Goal: Transaction & Acquisition: Purchase product/service

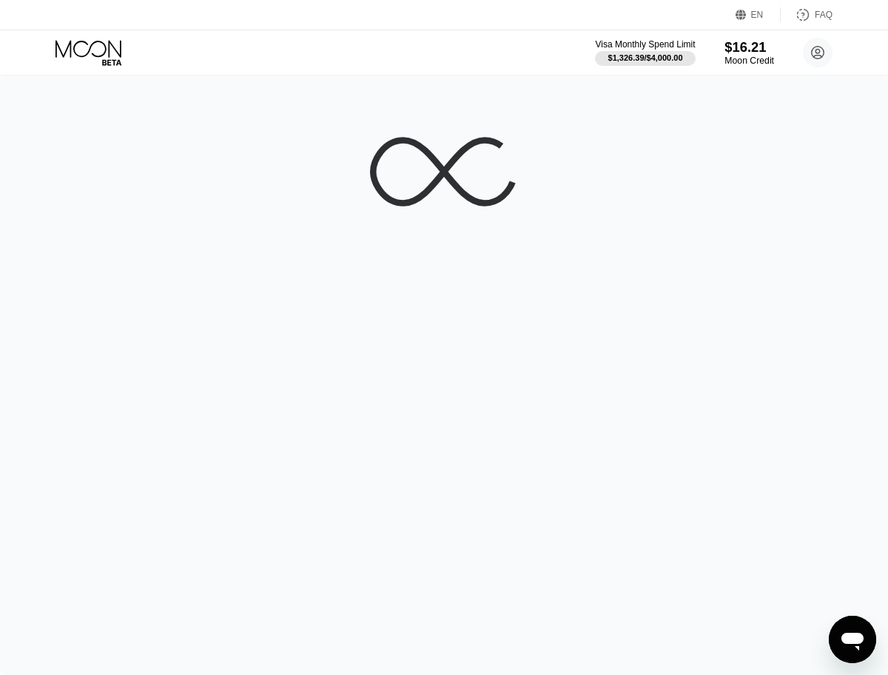
click at [754, 56] on div "Moon Credit" at bounding box center [750, 61] width 50 height 10
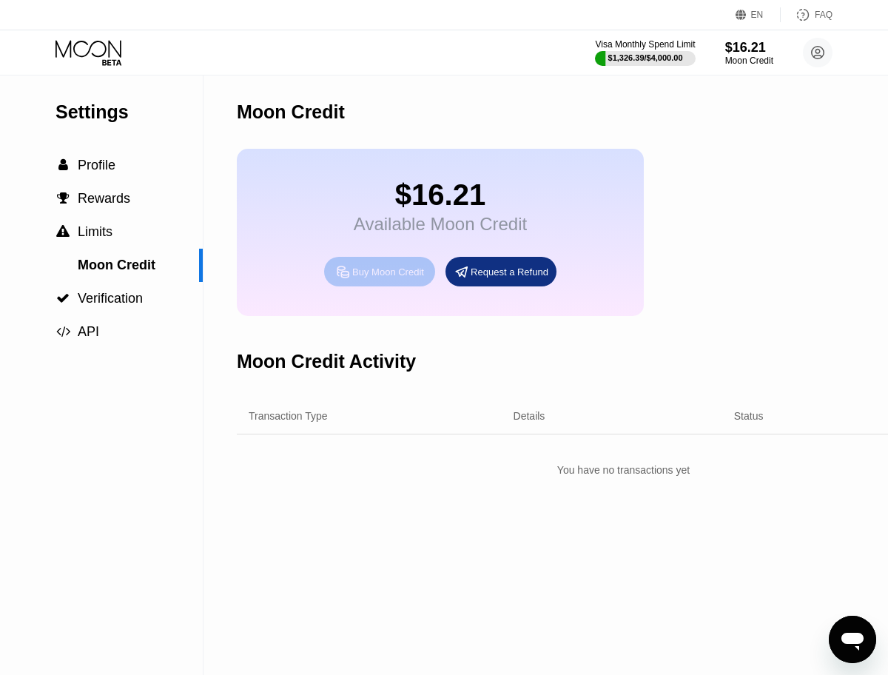
click at [393, 277] on div "Buy Moon Credit" at bounding box center [388, 272] width 72 height 13
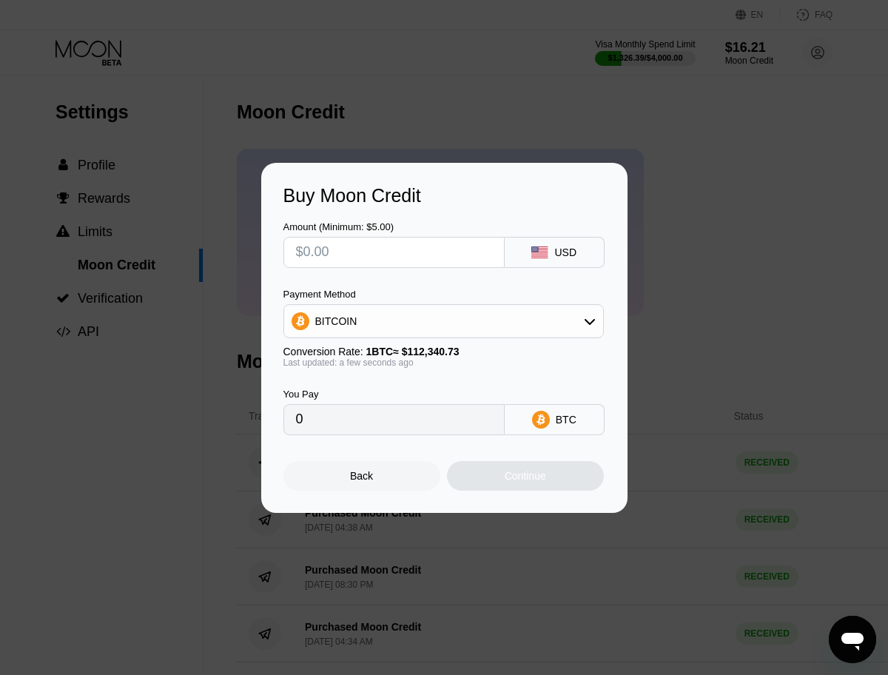
click at [535, 307] on div "BITCOIN" at bounding box center [443, 321] width 319 height 30
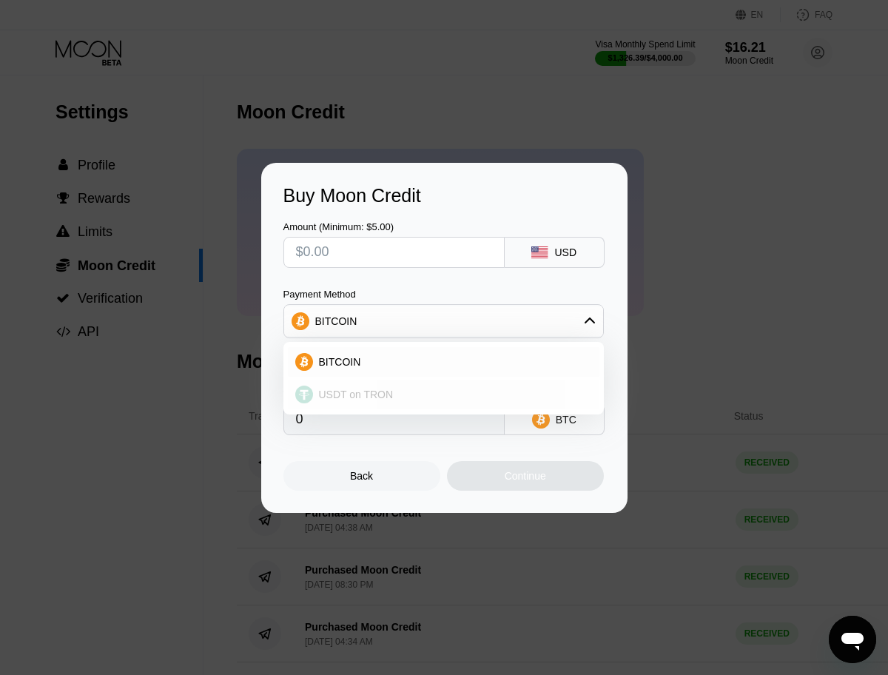
click at [462, 398] on div "USDT on TRON" at bounding box center [452, 395] width 279 height 12
type input "0.00"
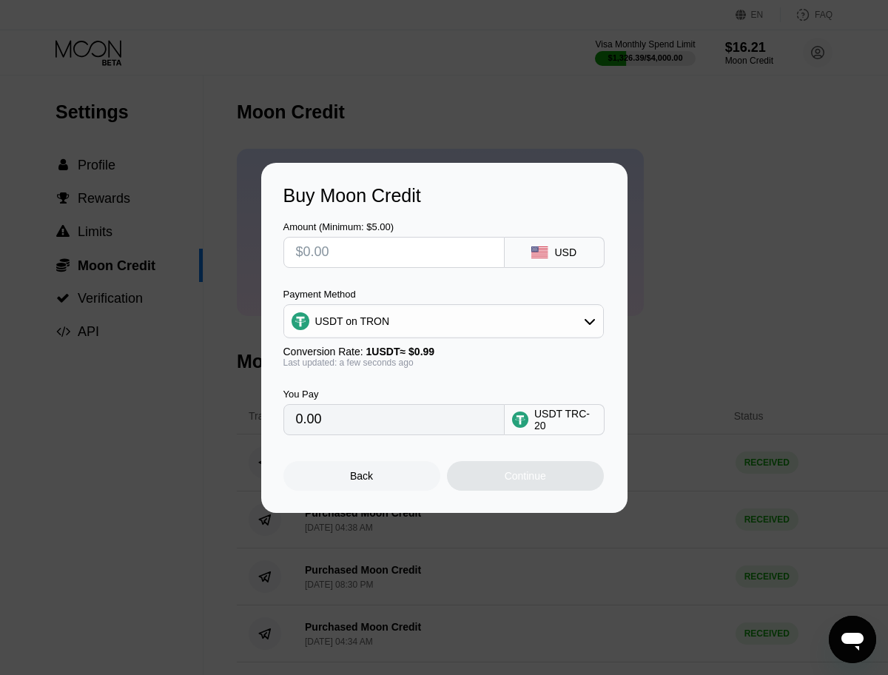
click at [397, 241] on input "text" at bounding box center [394, 253] width 196 height 30
type input "$2"
type input "2.02"
type input "0.00"
type input "$2"
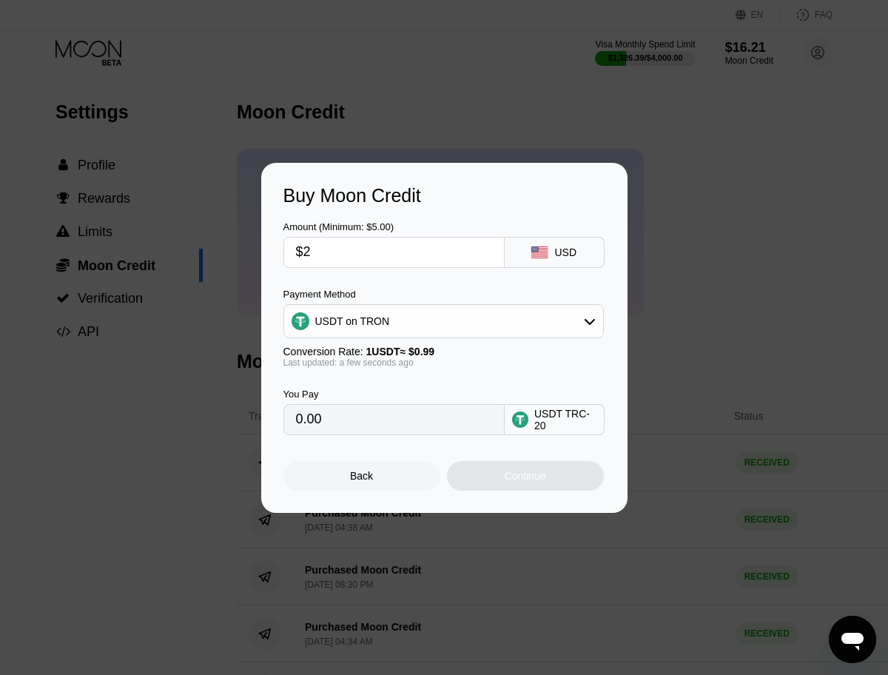
type input "2.02"
type input "0.00"
type input "$3"
type input "3.03"
type input "$30"
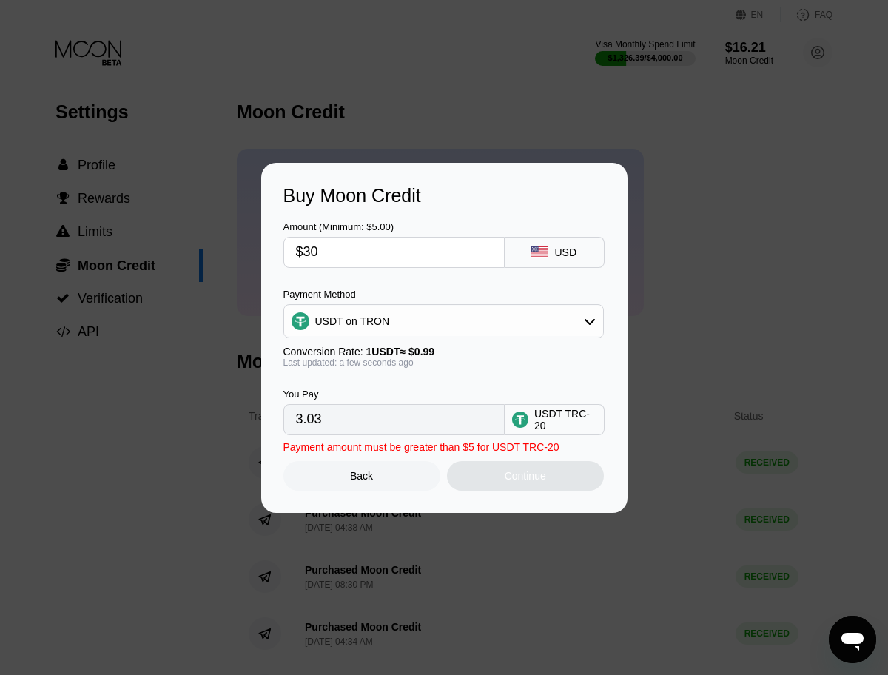
type input "30.30"
type input "$300"
type input "303.03"
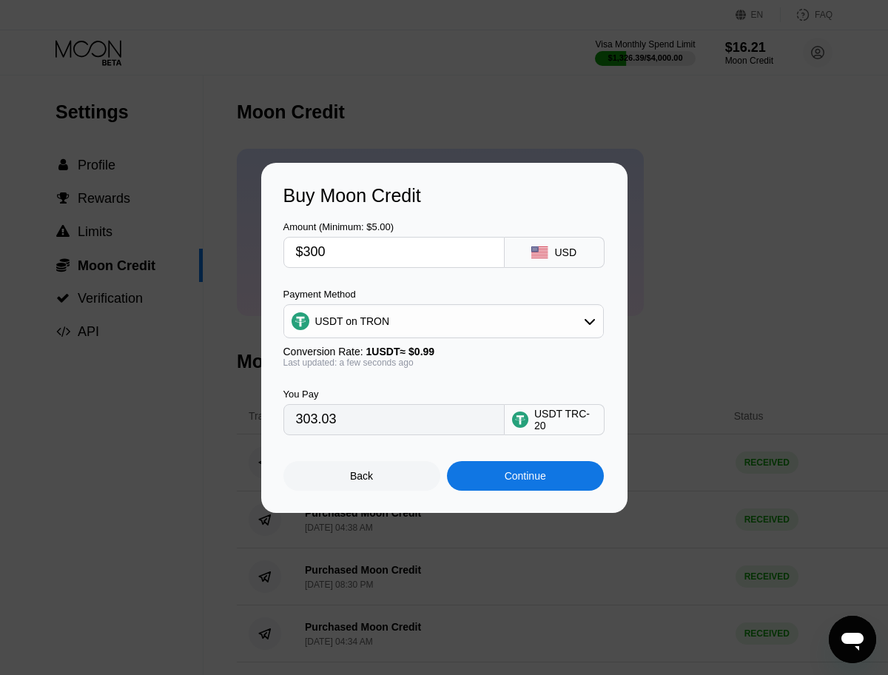
type input "$300"
click at [418, 280] on div "Amount (Minimum: $5.00) $300 USD Payment Method USDT on TRON Conversion Rate: 1…" at bounding box center [445, 321] width 322 height 229
click at [523, 470] on div "Continue" at bounding box center [525, 476] width 41 height 12
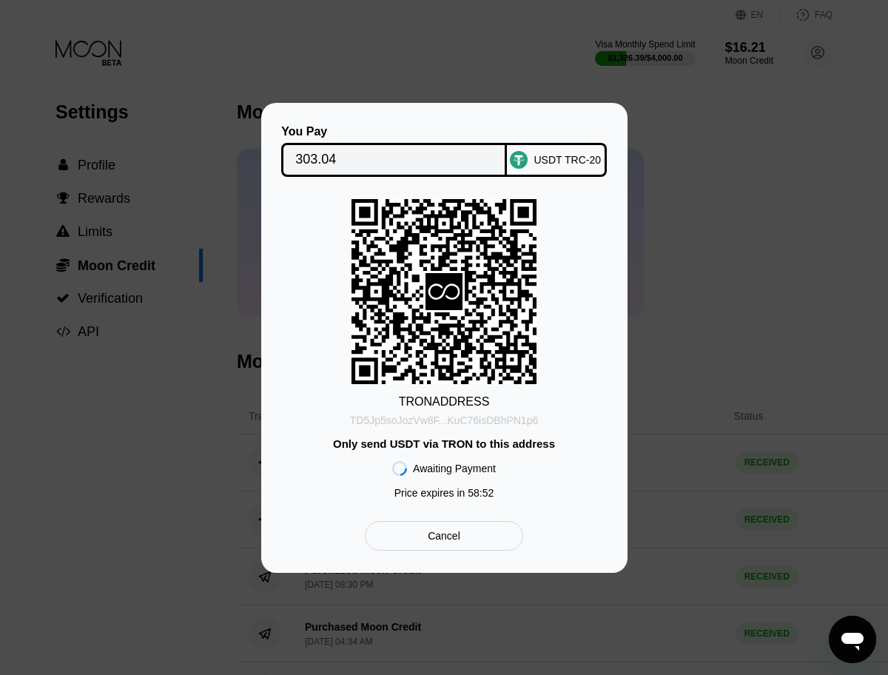
click at [524, 416] on div "TD5Jp5soJozVw8F...KuC76isDBhPN1p6" at bounding box center [444, 421] width 188 height 12
click at [326, 155] on input "303.04" at bounding box center [394, 160] width 198 height 30
